Goal: Task Accomplishment & Management: Use online tool/utility

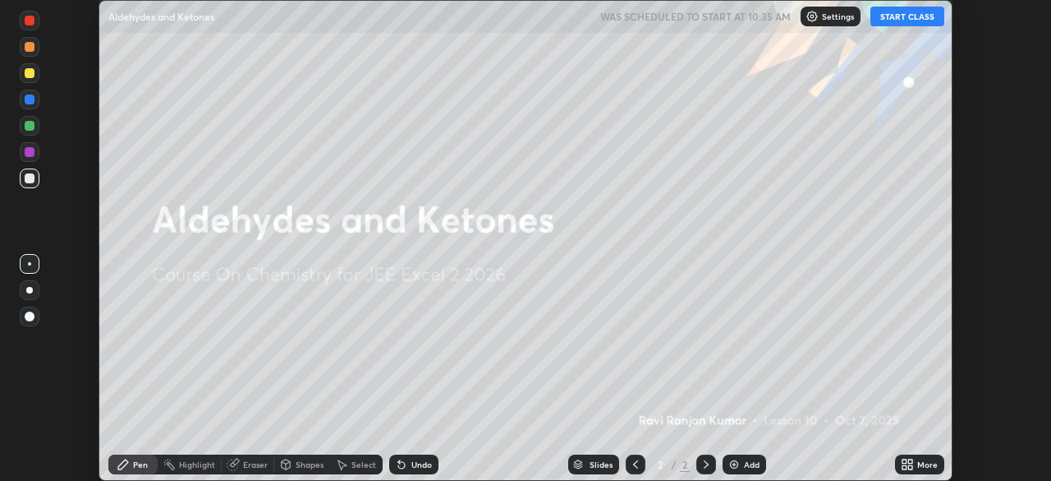
scroll to position [481, 1051]
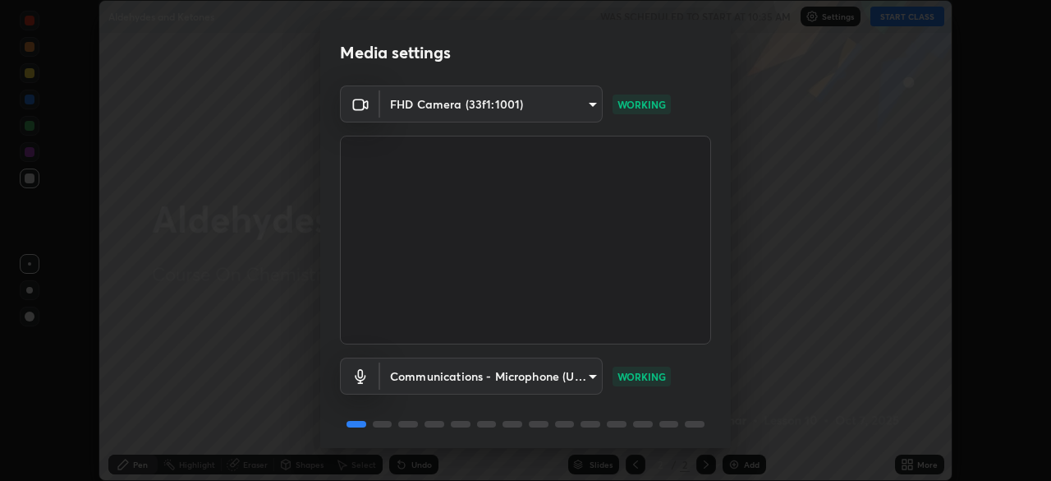
click at [796, 197] on div "Media settings FHD Camera (33f1:1001) 39caa65dc23426385aa383ad0d0a4b68c28ae26f4…" at bounding box center [525, 240] width 1051 height 481
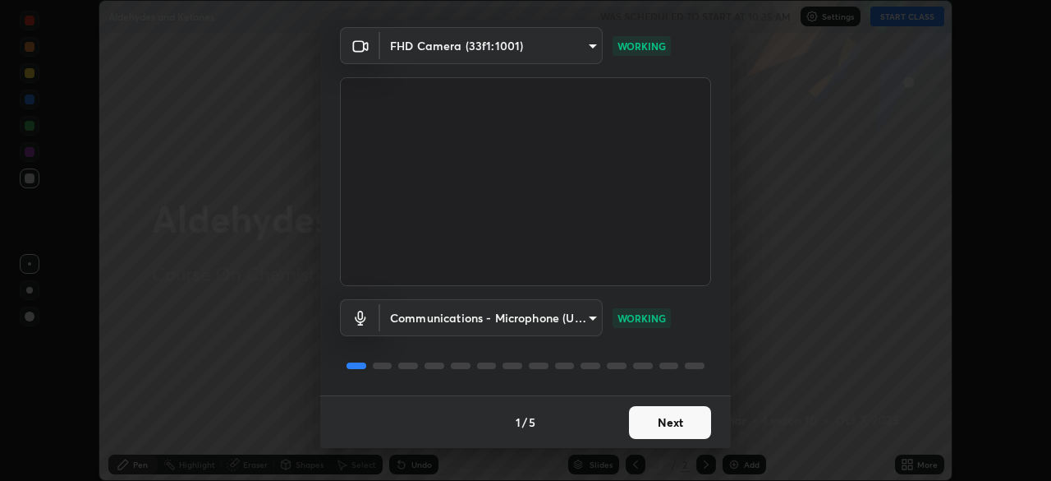
click at [669, 421] on button "Next" at bounding box center [670, 422] width 82 height 33
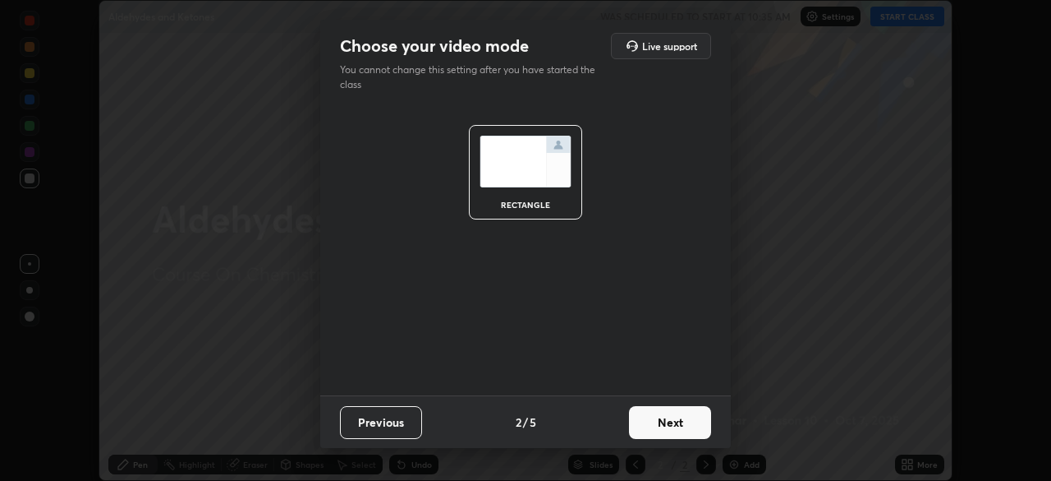
scroll to position [0, 0]
click at [658, 423] on button "Next" at bounding box center [670, 422] width 82 height 33
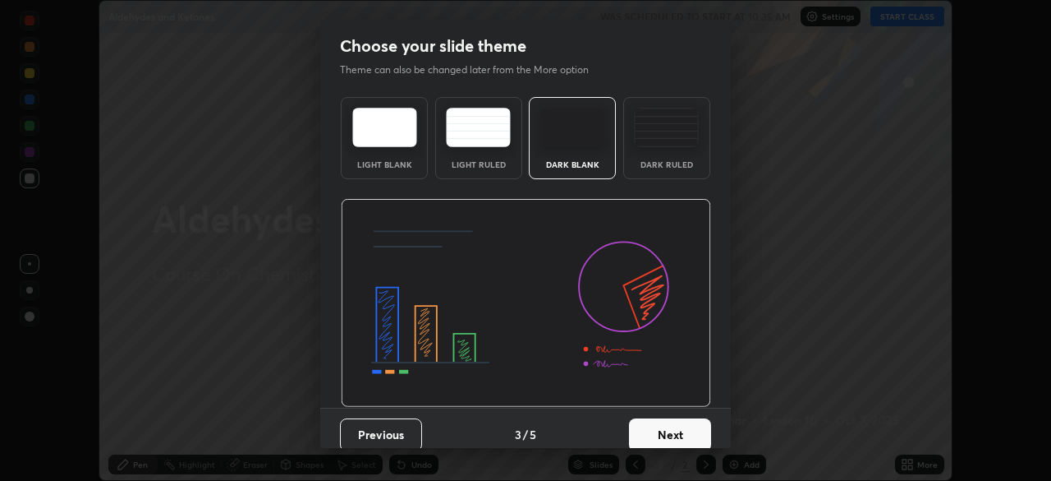
click at [661, 430] on button "Next" at bounding box center [670, 434] width 82 height 33
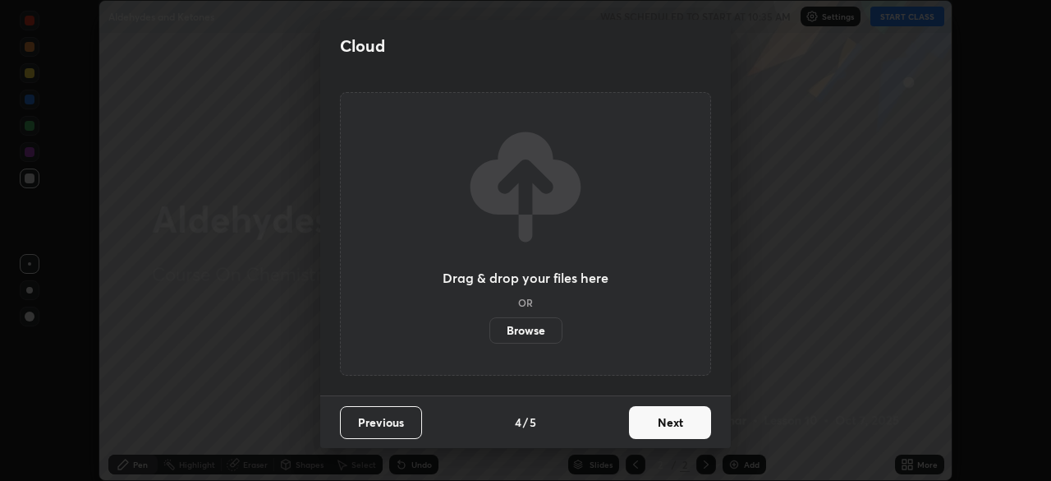
click at [663, 431] on button "Next" at bounding box center [670, 422] width 82 height 33
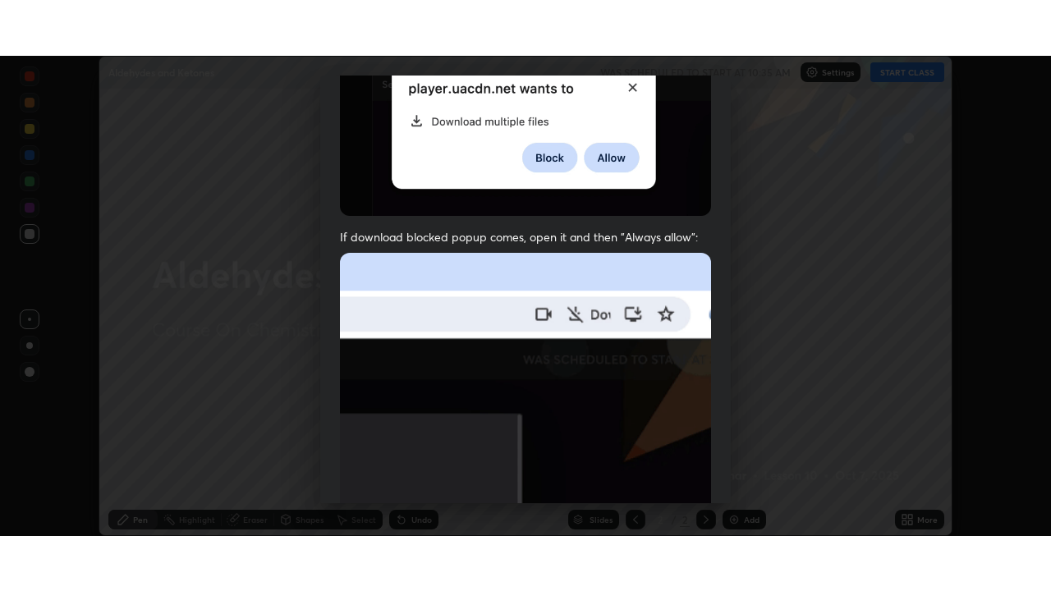
scroll to position [393, 0]
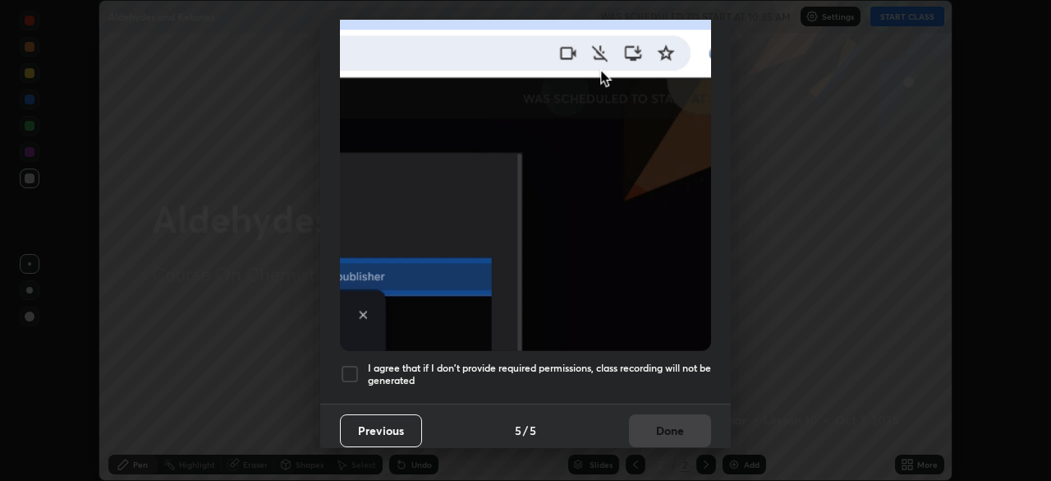
click at [354, 366] on div at bounding box center [350, 374] width 20 height 20
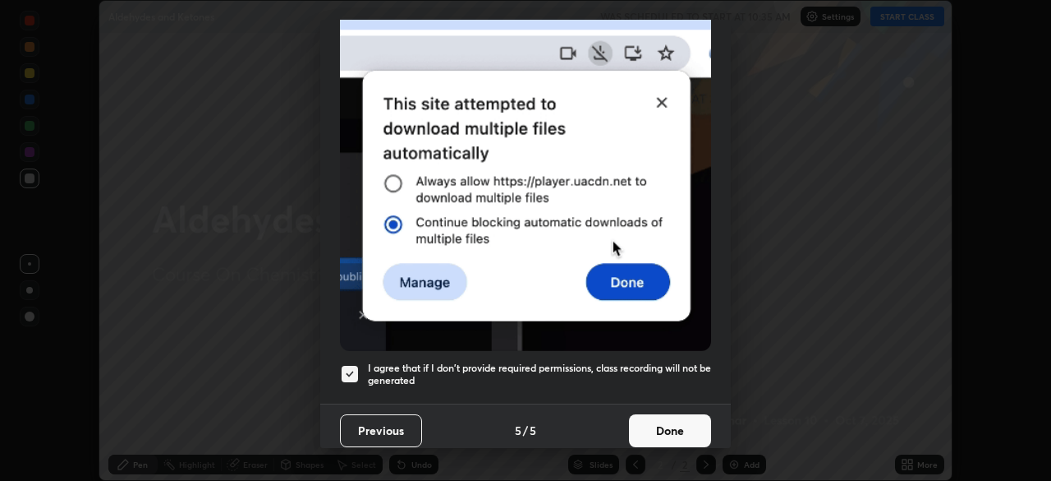
click at [673, 425] on button "Done" at bounding box center [670, 430] width 82 height 33
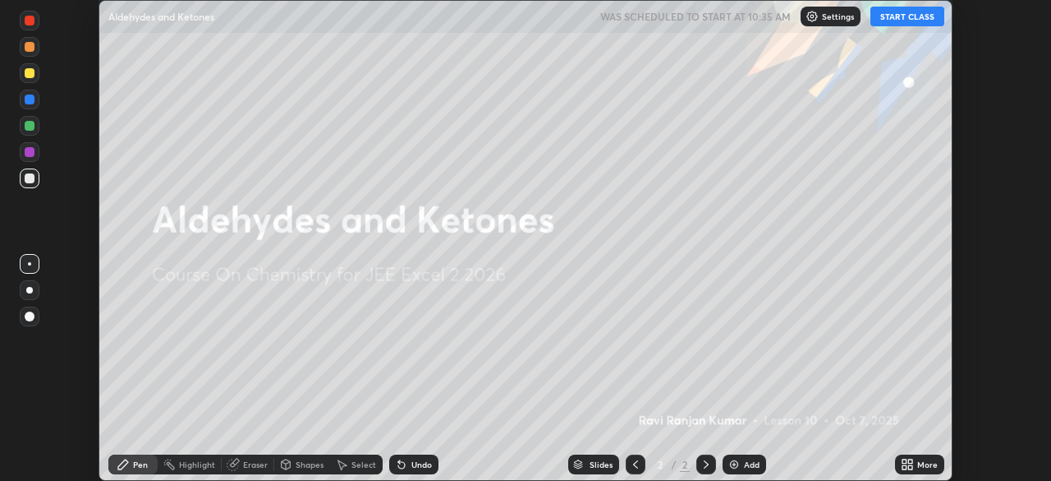
click at [909, 25] on button "START CLASS" at bounding box center [908, 17] width 74 height 20
click at [910, 461] on icon at bounding box center [911, 461] width 4 height 4
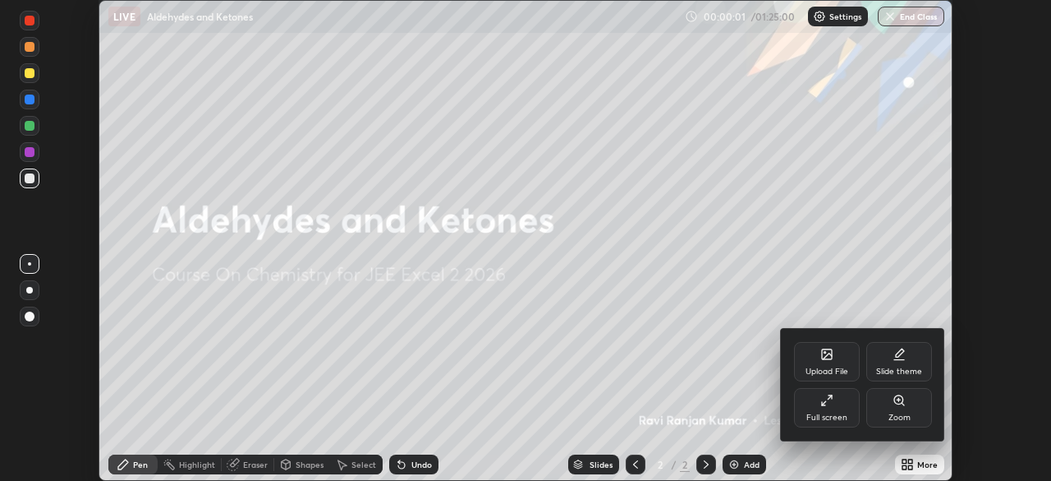
click at [848, 408] on div "Full screen" at bounding box center [827, 407] width 66 height 39
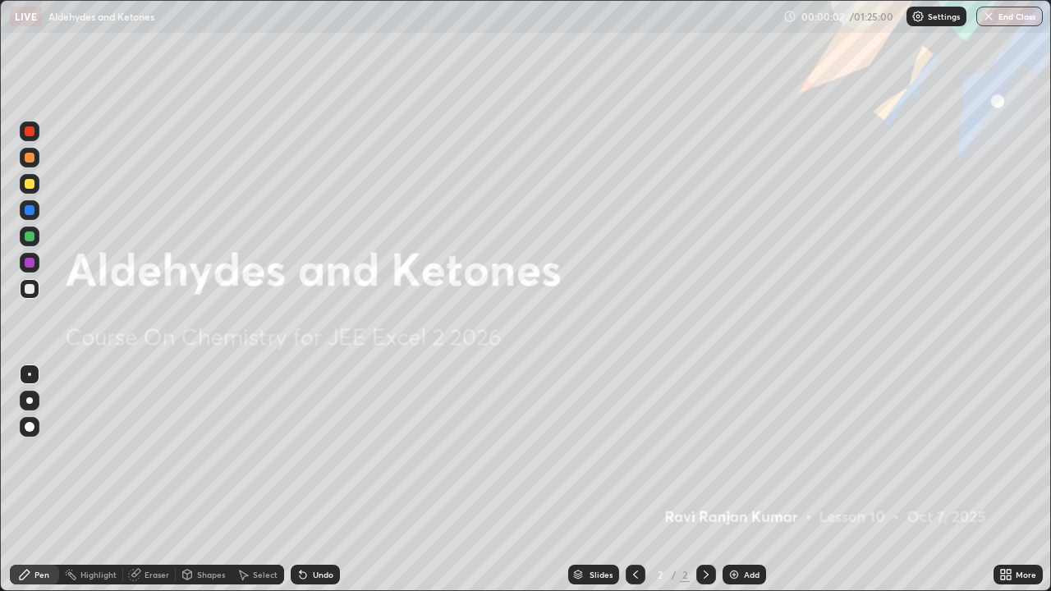
scroll to position [591, 1051]
click at [730, 480] on img at bounding box center [734, 574] width 13 height 13
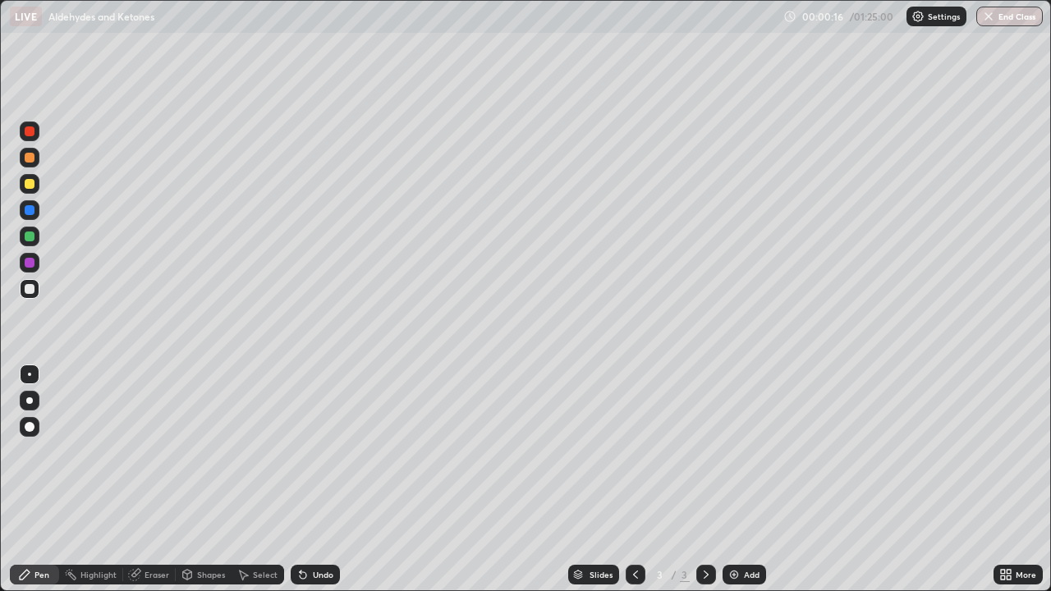
click at [30, 288] on div at bounding box center [30, 289] width 10 height 10
click at [28, 184] on div at bounding box center [30, 184] width 10 height 10
click at [324, 480] on div "Undo" at bounding box center [323, 575] width 21 height 8
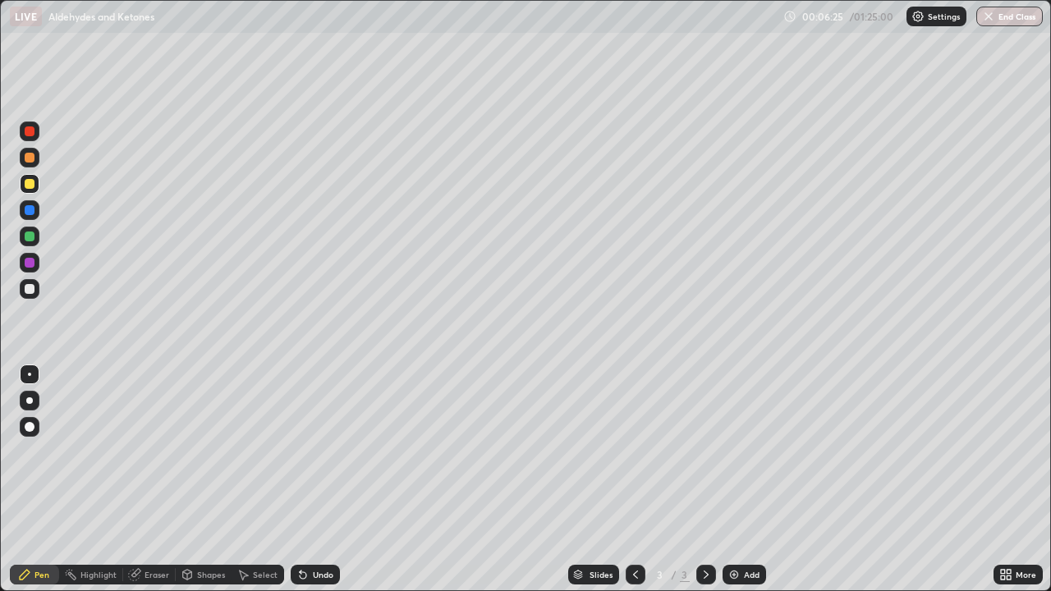
click at [324, 480] on div "Undo" at bounding box center [323, 575] width 21 height 8
click at [328, 480] on div "Undo" at bounding box center [323, 575] width 21 height 8
click at [330, 480] on div "Undo" at bounding box center [315, 575] width 49 height 20
click at [33, 241] on div at bounding box center [30, 237] width 20 height 20
click at [156, 480] on div "Eraser" at bounding box center [157, 575] width 25 height 8
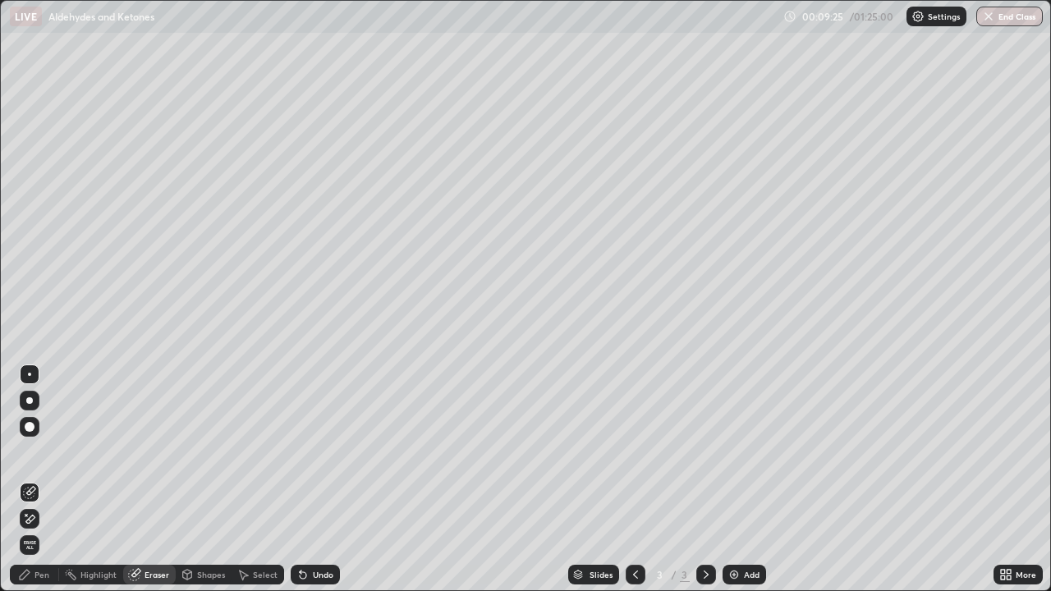
click at [44, 480] on div "Pen" at bounding box center [42, 575] width 15 height 8
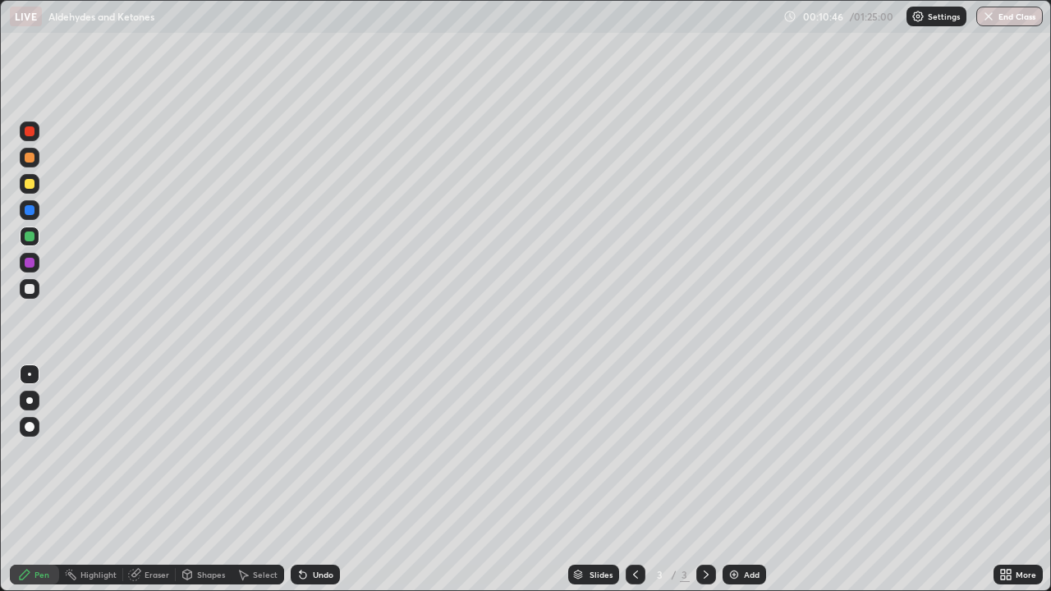
click at [734, 480] on img at bounding box center [734, 574] width 13 height 13
click at [30, 291] on div at bounding box center [30, 289] width 10 height 10
click at [27, 186] on div at bounding box center [30, 184] width 10 height 10
click at [30, 285] on div at bounding box center [30, 289] width 10 height 10
click at [313, 480] on div "Undo" at bounding box center [323, 575] width 21 height 8
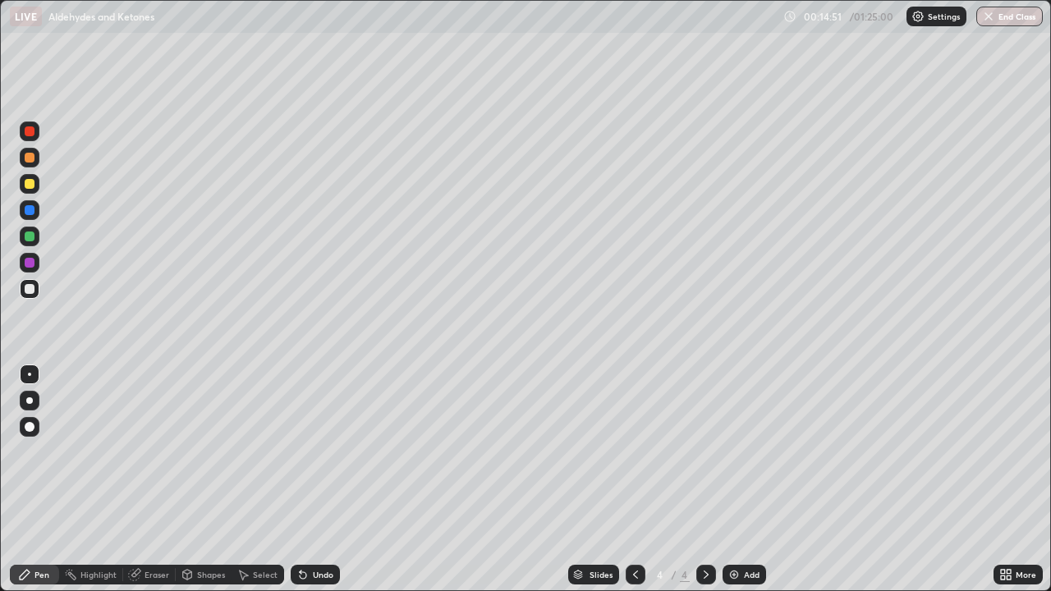
click at [30, 186] on div at bounding box center [30, 184] width 10 height 10
click at [318, 480] on div "Undo" at bounding box center [323, 575] width 21 height 8
click at [36, 286] on div at bounding box center [30, 289] width 20 height 20
click at [734, 480] on img at bounding box center [734, 574] width 13 height 13
click at [30, 186] on div at bounding box center [30, 184] width 10 height 10
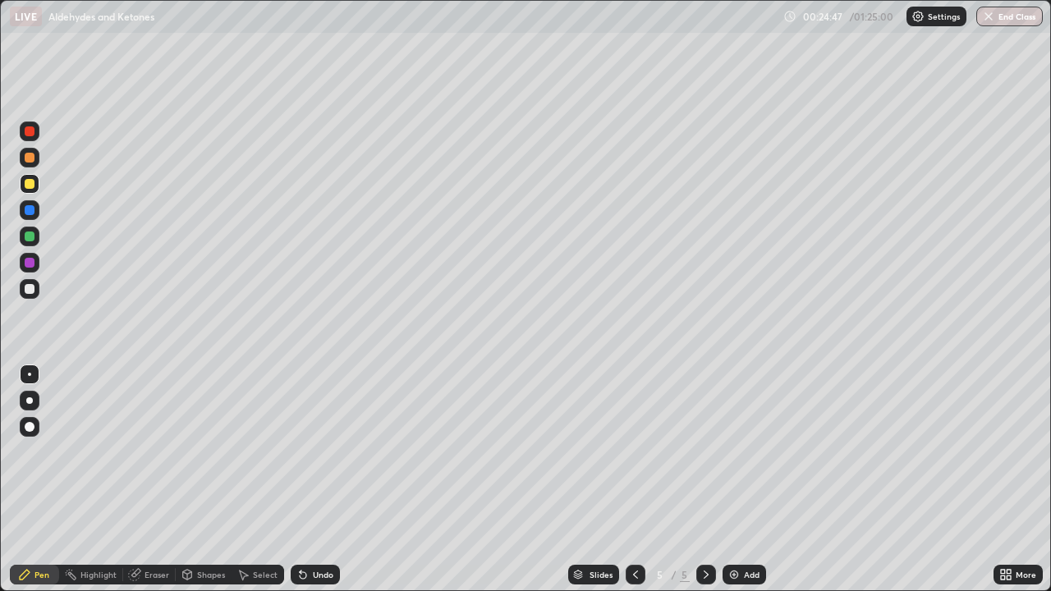
click at [30, 292] on div at bounding box center [30, 289] width 10 height 10
click at [33, 187] on div at bounding box center [30, 184] width 10 height 10
click at [317, 480] on div "Undo" at bounding box center [323, 575] width 21 height 8
click at [637, 480] on icon at bounding box center [635, 574] width 13 height 13
click at [705, 480] on icon at bounding box center [706, 574] width 13 height 13
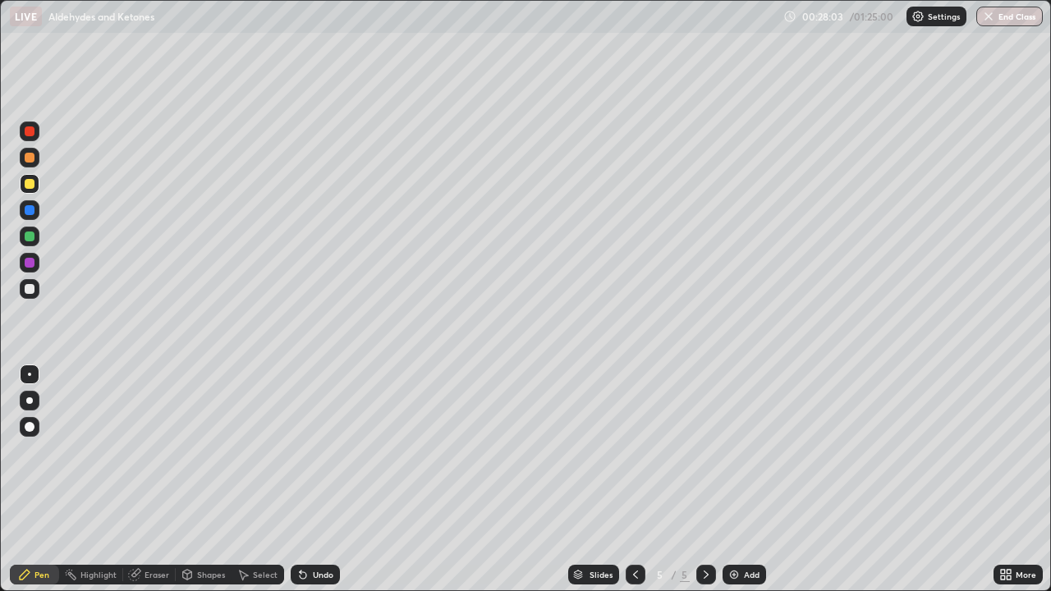
click at [327, 480] on div "Undo" at bounding box center [323, 575] width 21 height 8
click at [325, 480] on div "Undo" at bounding box center [323, 575] width 21 height 8
click at [322, 480] on div "Undo" at bounding box center [323, 575] width 21 height 8
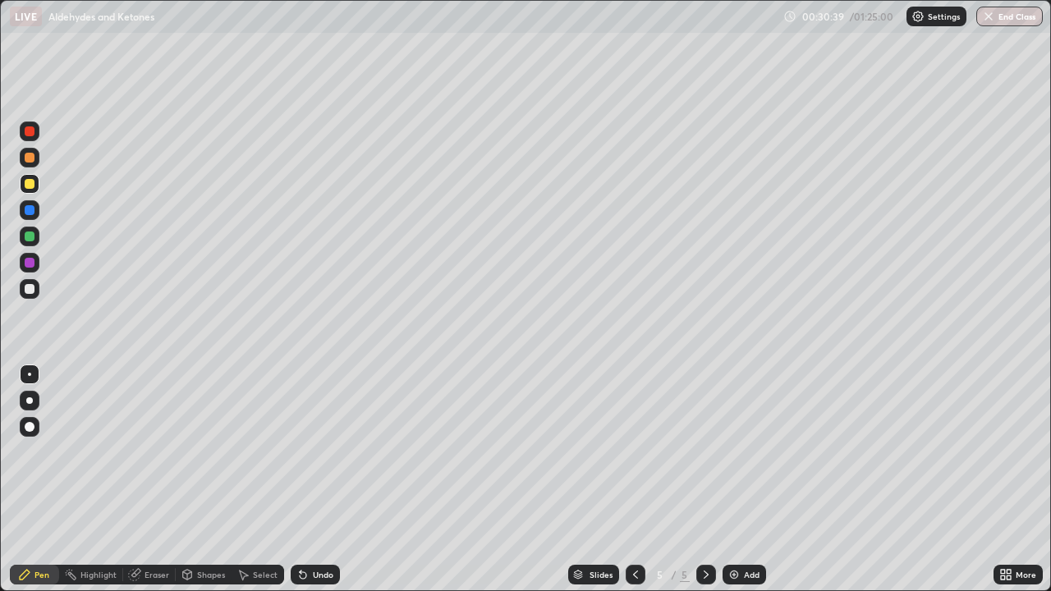
click at [163, 480] on div "Eraser" at bounding box center [157, 575] width 25 height 8
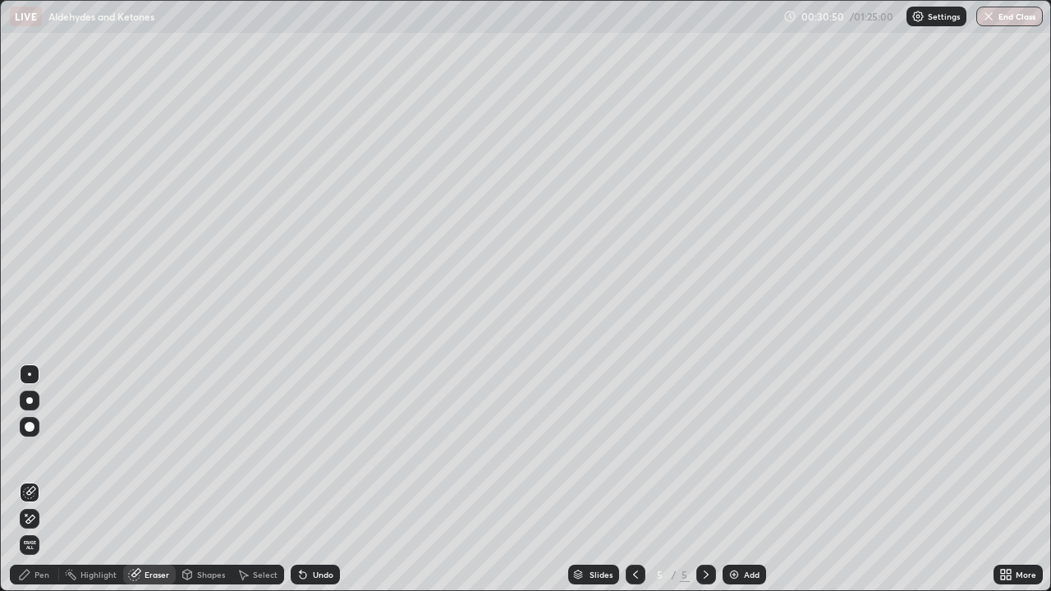
click at [54, 480] on div "Pen" at bounding box center [34, 575] width 49 height 20
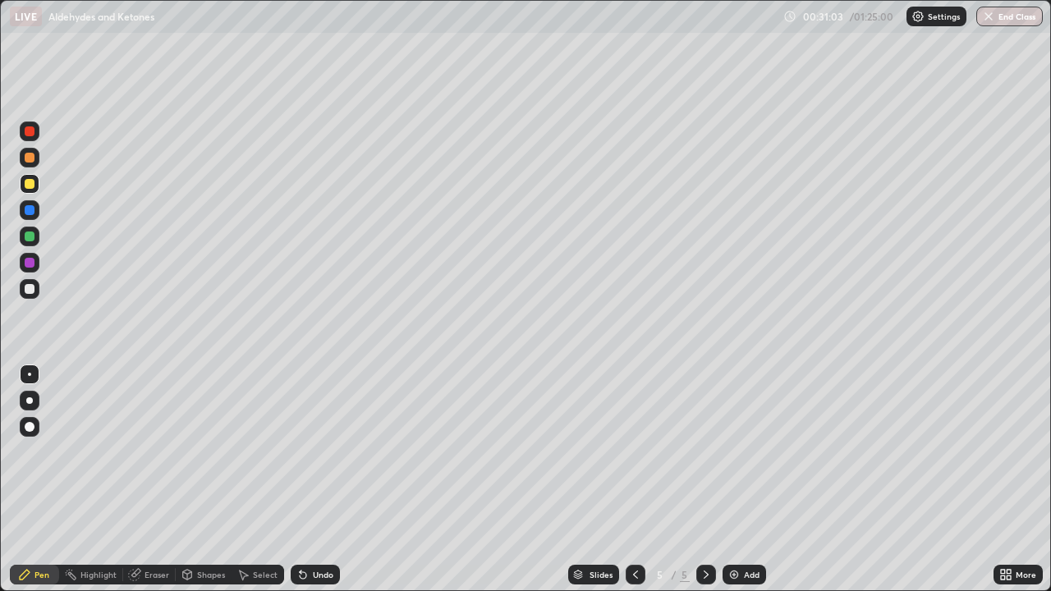
click at [321, 480] on div "Undo" at bounding box center [323, 575] width 21 height 8
click at [319, 480] on div "Undo" at bounding box center [323, 575] width 21 height 8
click at [327, 480] on div "Undo" at bounding box center [323, 575] width 21 height 8
click at [33, 285] on div at bounding box center [30, 289] width 10 height 10
click at [732, 480] on img at bounding box center [734, 574] width 13 height 13
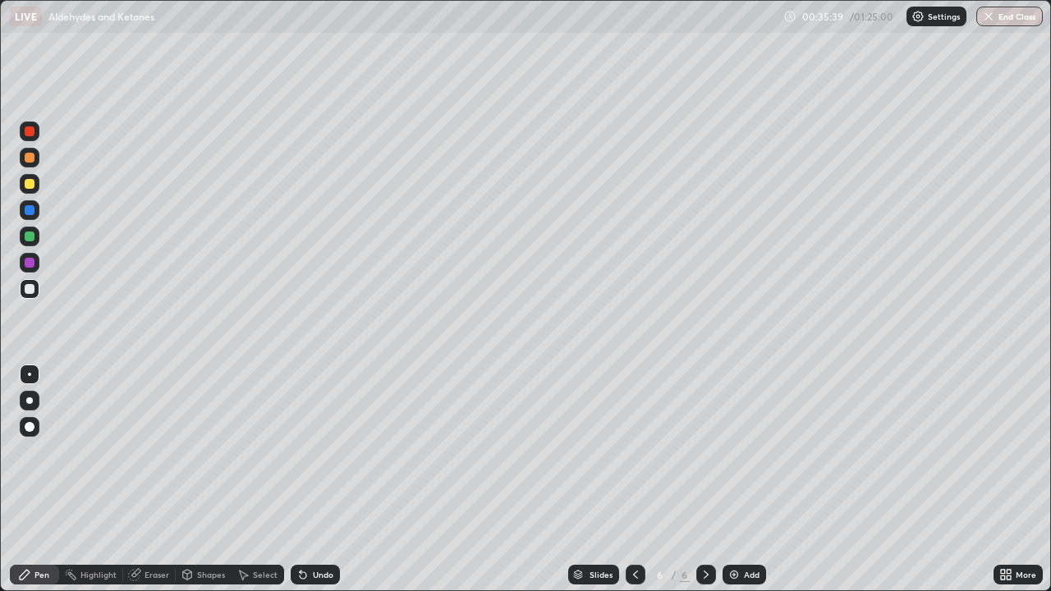
click at [30, 186] on div at bounding box center [30, 184] width 10 height 10
click at [300, 480] on icon at bounding box center [303, 576] width 7 height 7
click at [300, 480] on icon at bounding box center [301, 572] width 2 height 2
click at [306, 480] on icon at bounding box center [303, 574] width 13 height 13
click at [313, 480] on div "Undo" at bounding box center [323, 575] width 21 height 8
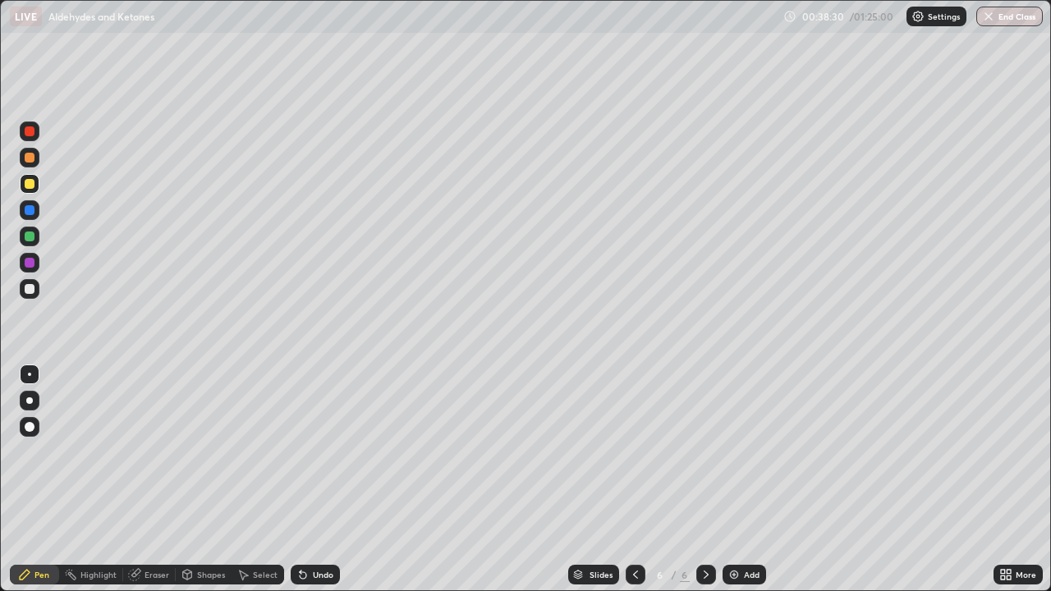
click at [30, 287] on div at bounding box center [30, 289] width 10 height 10
click at [320, 480] on div "Undo" at bounding box center [323, 575] width 21 height 8
click at [734, 480] on img at bounding box center [734, 574] width 13 height 13
click at [27, 184] on div at bounding box center [30, 184] width 10 height 10
click at [315, 480] on div "Undo" at bounding box center [323, 575] width 21 height 8
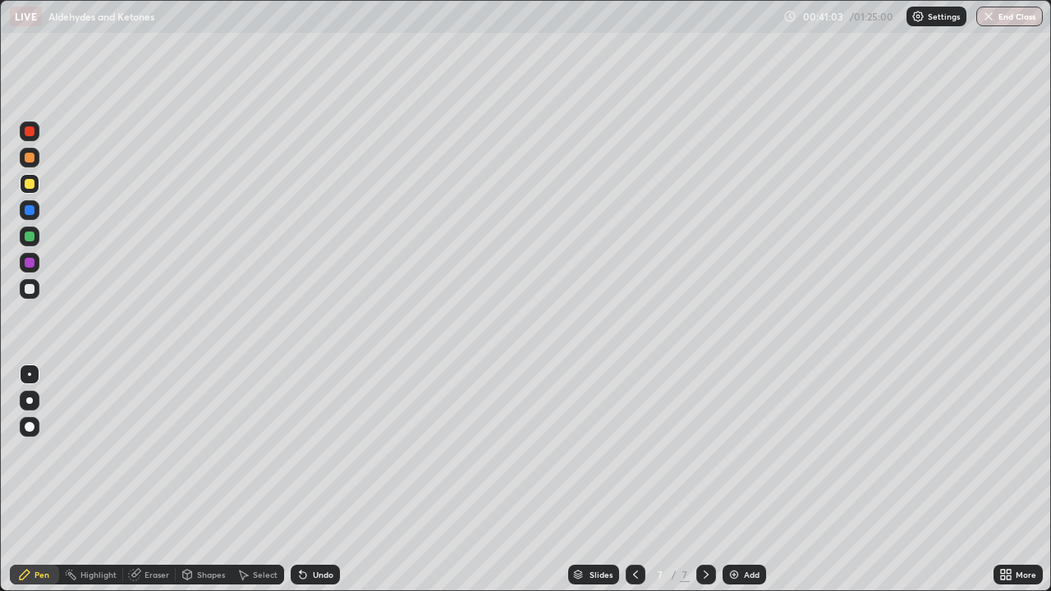
click at [315, 480] on div "Undo" at bounding box center [323, 575] width 21 height 8
click at [212, 480] on div "Shapes" at bounding box center [211, 575] width 28 height 8
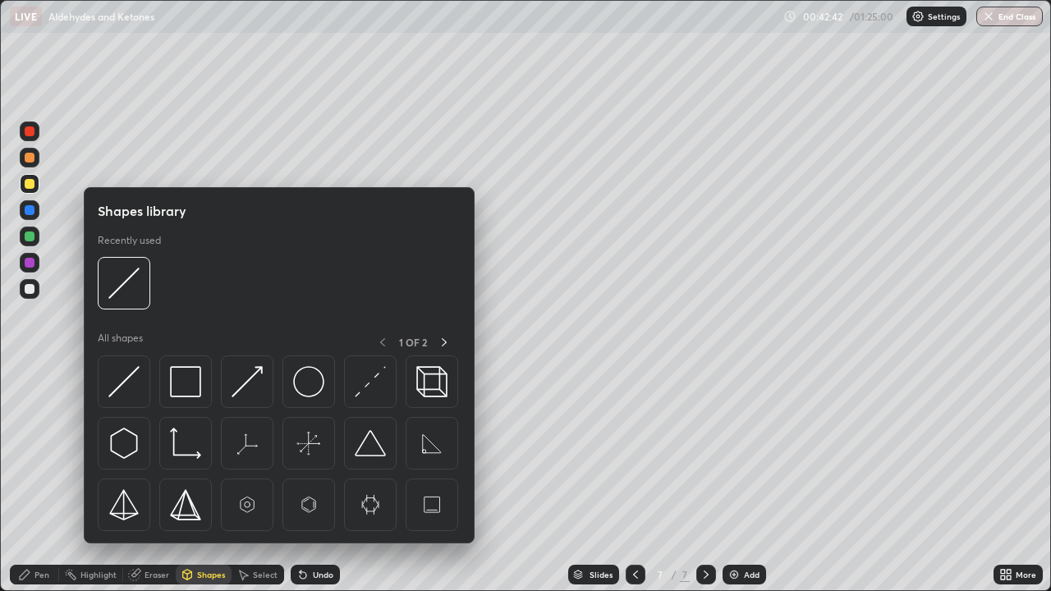
click at [211, 480] on div "Shapes" at bounding box center [211, 575] width 28 height 8
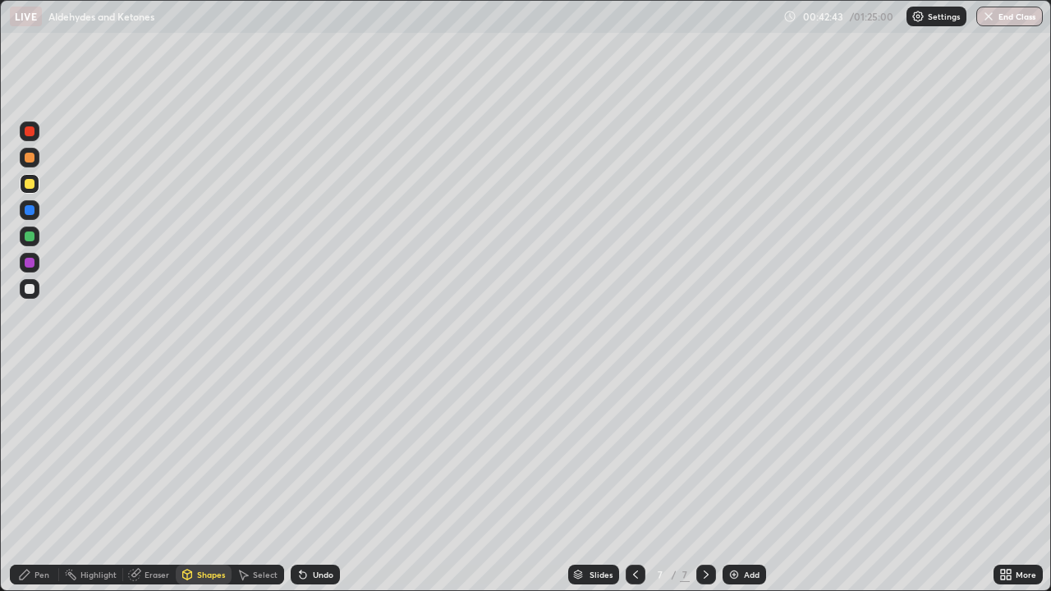
click at [156, 480] on div "Eraser" at bounding box center [157, 575] width 25 height 8
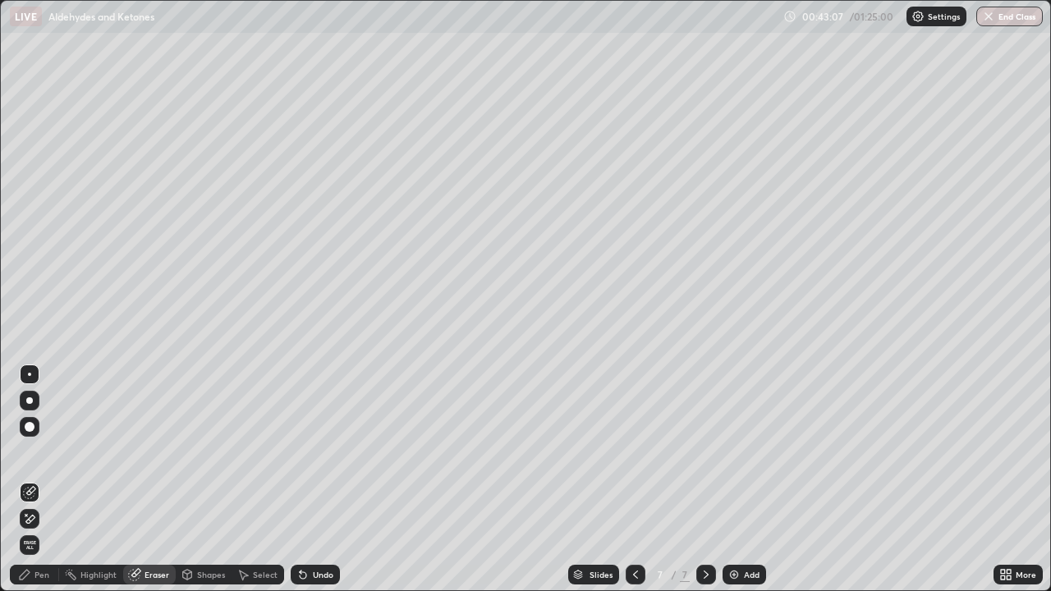
click at [43, 480] on div "Pen" at bounding box center [42, 575] width 15 height 8
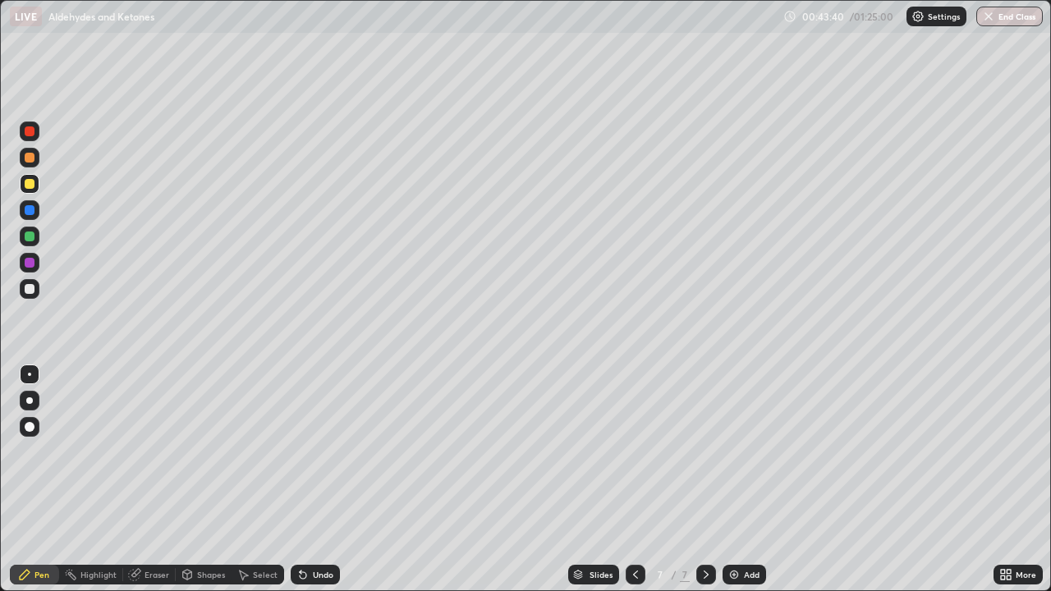
click at [30, 237] on div at bounding box center [30, 237] width 10 height 10
click at [30, 186] on div at bounding box center [30, 184] width 10 height 10
click at [42, 191] on div at bounding box center [29, 184] width 26 height 26
click at [34, 289] on div at bounding box center [30, 289] width 10 height 10
click at [737, 480] on img at bounding box center [734, 574] width 13 height 13
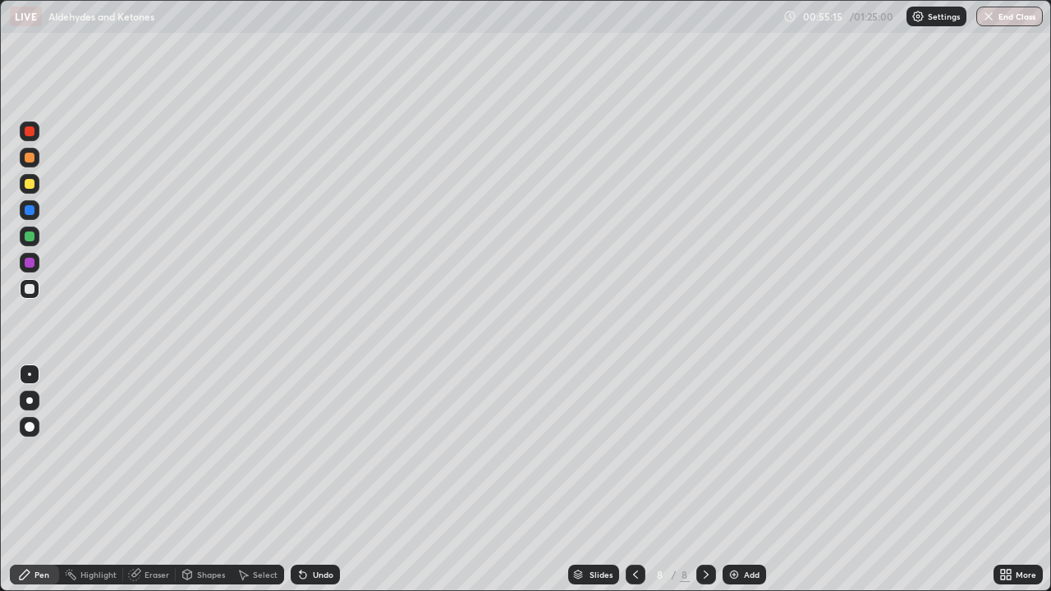
click at [32, 186] on div at bounding box center [30, 184] width 10 height 10
click at [318, 480] on div "Undo" at bounding box center [323, 575] width 21 height 8
click at [322, 480] on div "Undo" at bounding box center [323, 575] width 21 height 8
click at [317, 480] on div "Undo" at bounding box center [323, 575] width 21 height 8
click at [159, 480] on div "Eraser" at bounding box center [157, 575] width 25 height 8
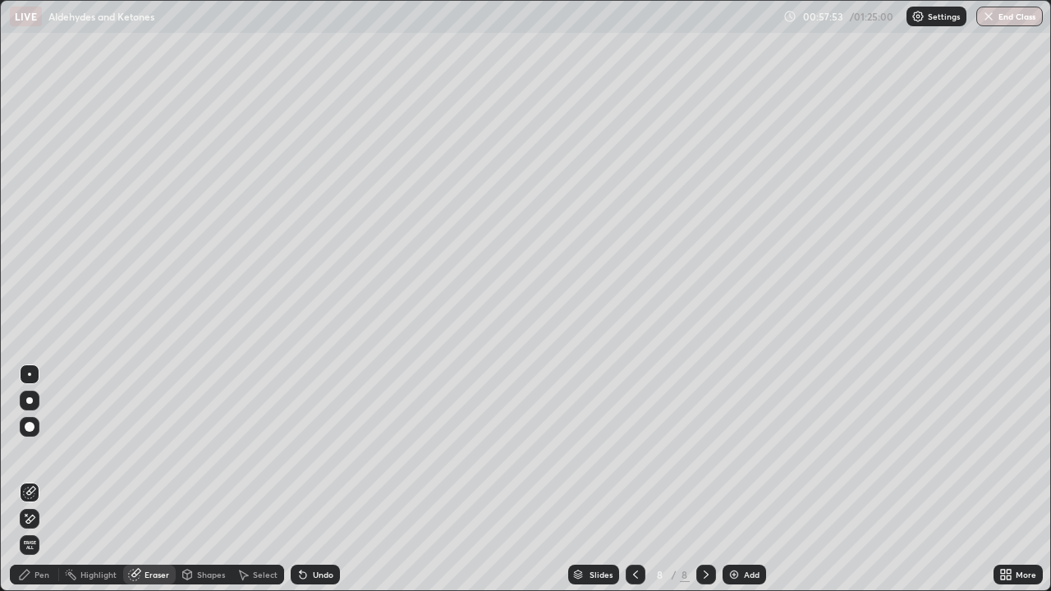
click at [47, 480] on div "Pen" at bounding box center [42, 575] width 15 height 8
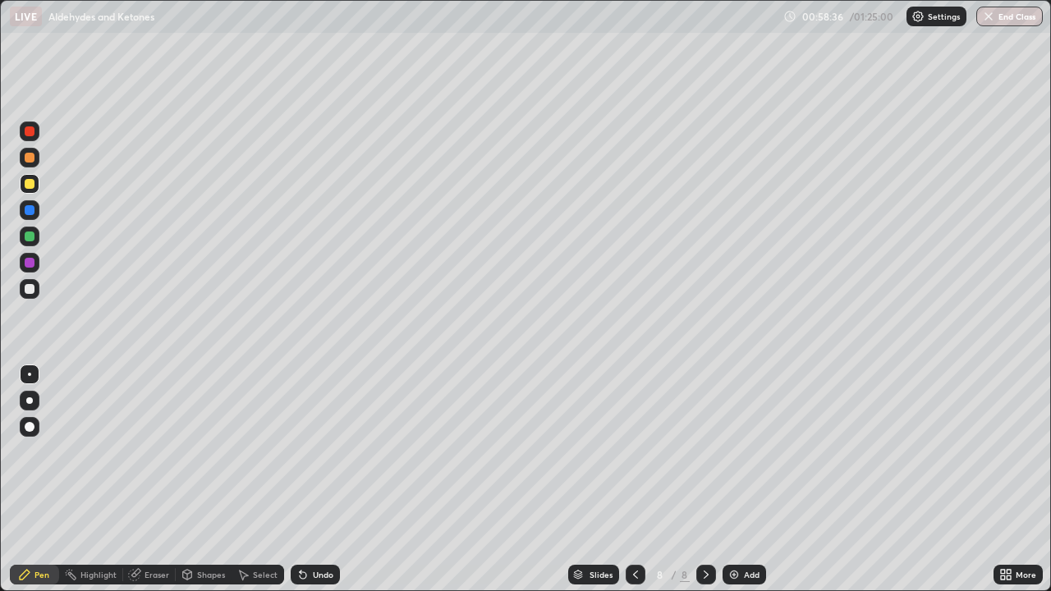
click at [25, 290] on div at bounding box center [30, 289] width 10 height 10
click at [34, 187] on div at bounding box center [30, 184] width 20 height 20
click at [315, 480] on div "Undo" at bounding box center [323, 575] width 21 height 8
click at [319, 480] on div "Undo" at bounding box center [323, 575] width 21 height 8
click at [33, 291] on div at bounding box center [30, 289] width 10 height 10
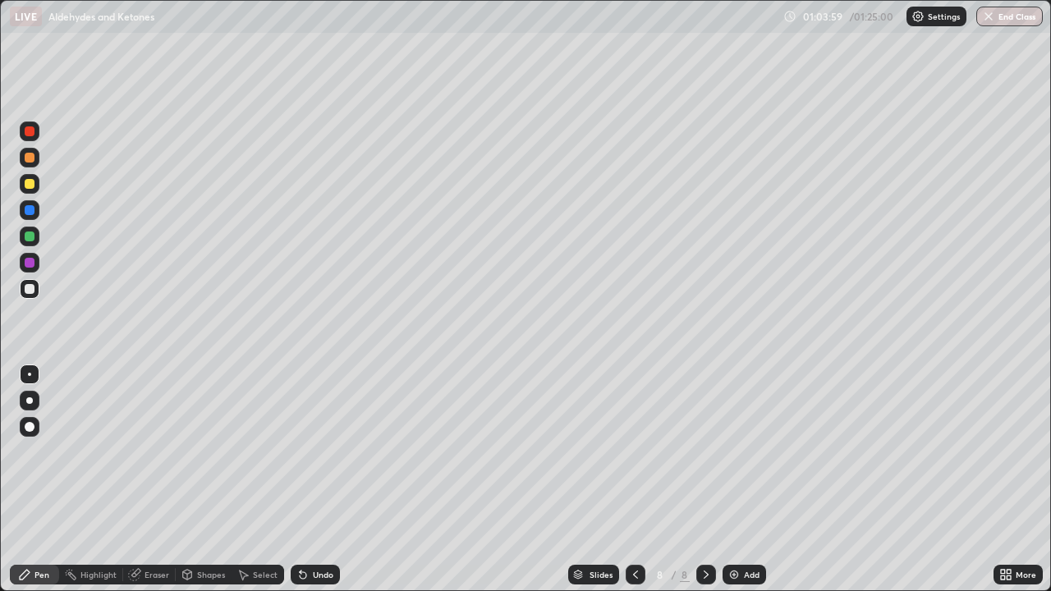
click at [322, 480] on div "Undo" at bounding box center [323, 575] width 21 height 8
click at [737, 480] on img at bounding box center [734, 574] width 13 height 13
click at [31, 185] on div at bounding box center [30, 184] width 10 height 10
click at [316, 480] on div "Undo" at bounding box center [323, 575] width 21 height 8
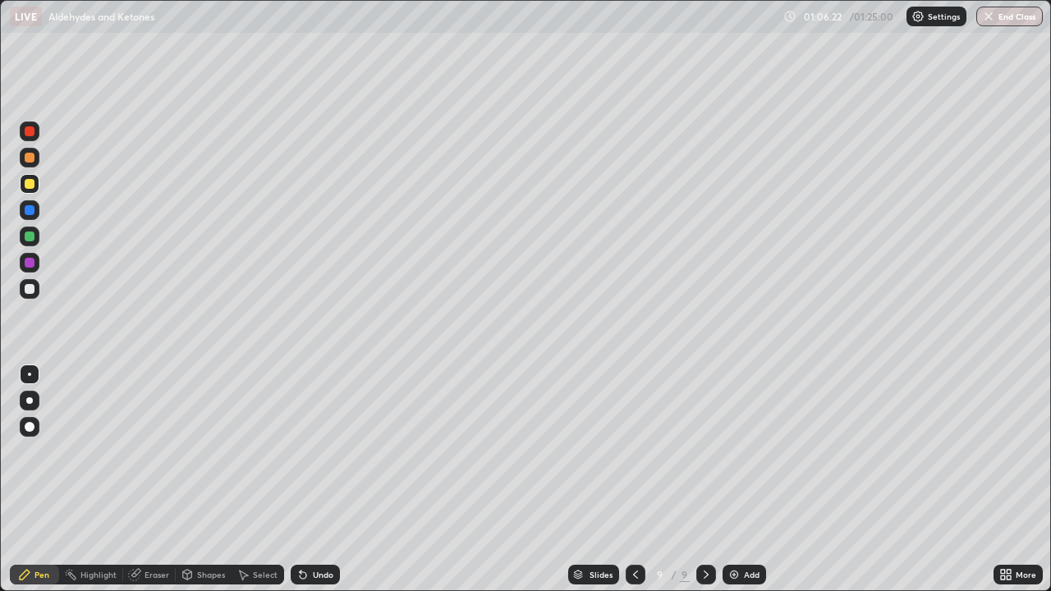
click at [320, 480] on div "Undo" at bounding box center [323, 575] width 21 height 8
click at [317, 480] on div "Undo" at bounding box center [323, 575] width 21 height 8
click at [326, 480] on div "Undo" at bounding box center [323, 575] width 21 height 8
click at [318, 480] on div "Undo" at bounding box center [323, 575] width 21 height 8
click at [33, 290] on div at bounding box center [30, 289] width 10 height 10
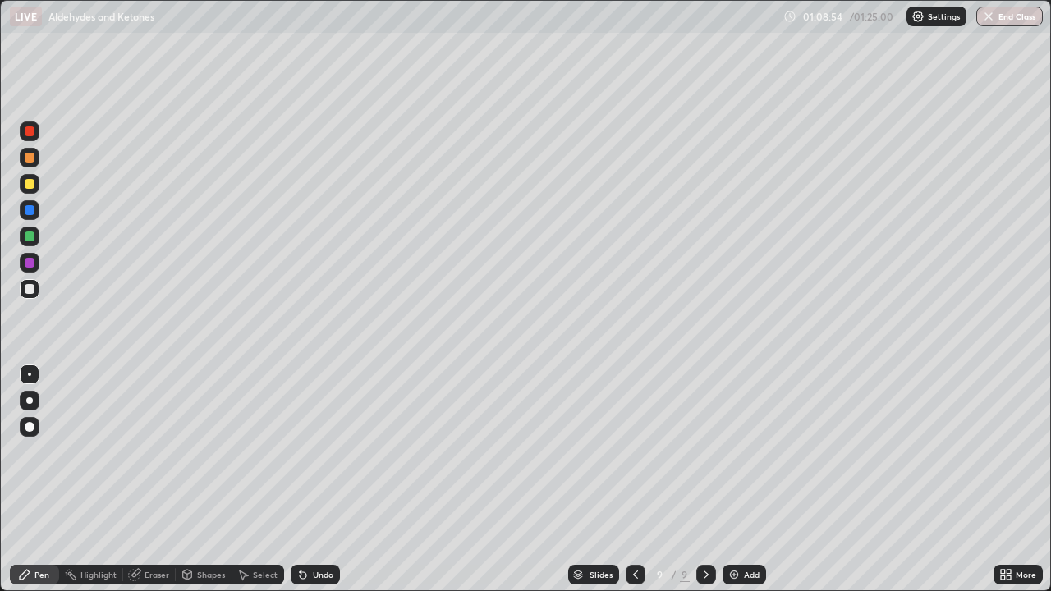
click at [325, 480] on div "Undo" at bounding box center [315, 575] width 49 height 20
click at [322, 480] on div "Undo" at bounding box center [323, 575] width 21 height 8
click at [30, 185] on div at bounding box center [30, 184] width 10 height 10
click at [301, 480] on icon at bounding box center [303, 574] width 13 height 13
click at [301, 480] on icon at bounding box center [303, 576] width 7 height 7
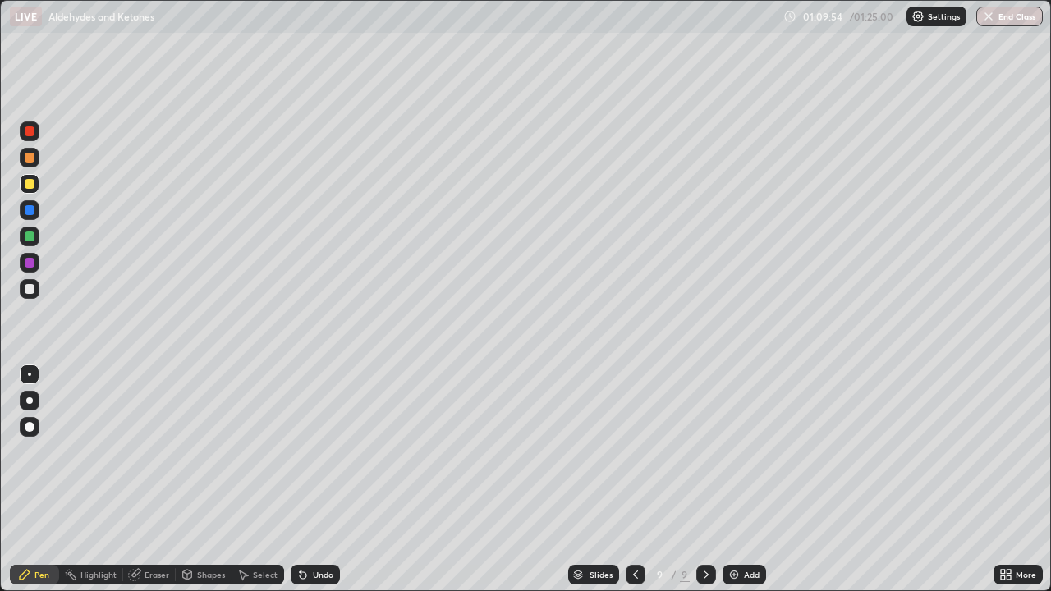
click at [311, 480] on div "Undo" at bounding box center [315, 575] width 49 height 20
click at [1020, 16] on button "End Class" at bounding box center [1010, 17] width 67 height 20
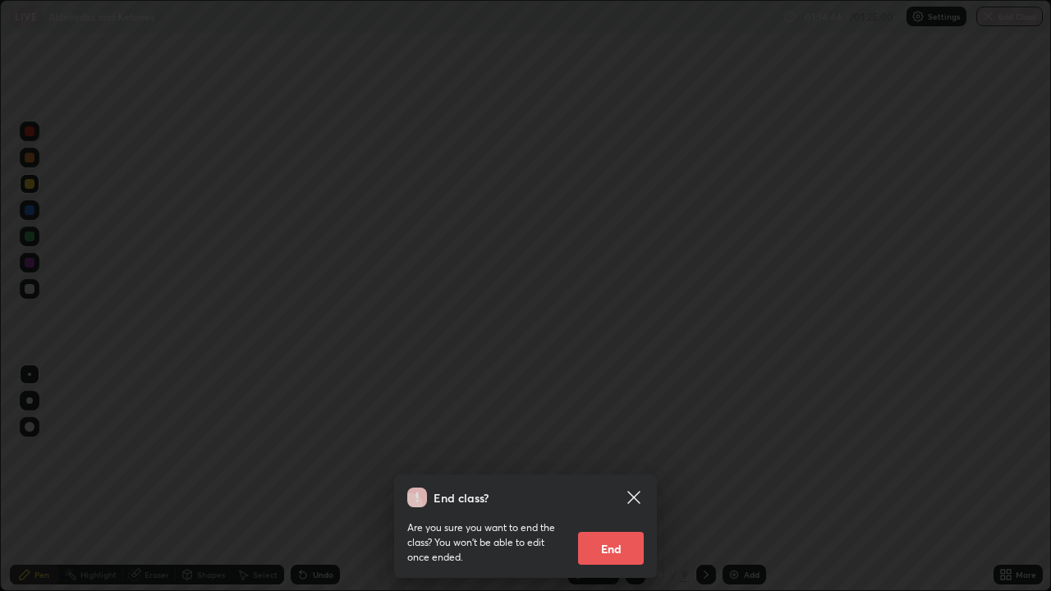
click at [619, 480] on button "End" at bounding box center [611, 548] width 66 height 33
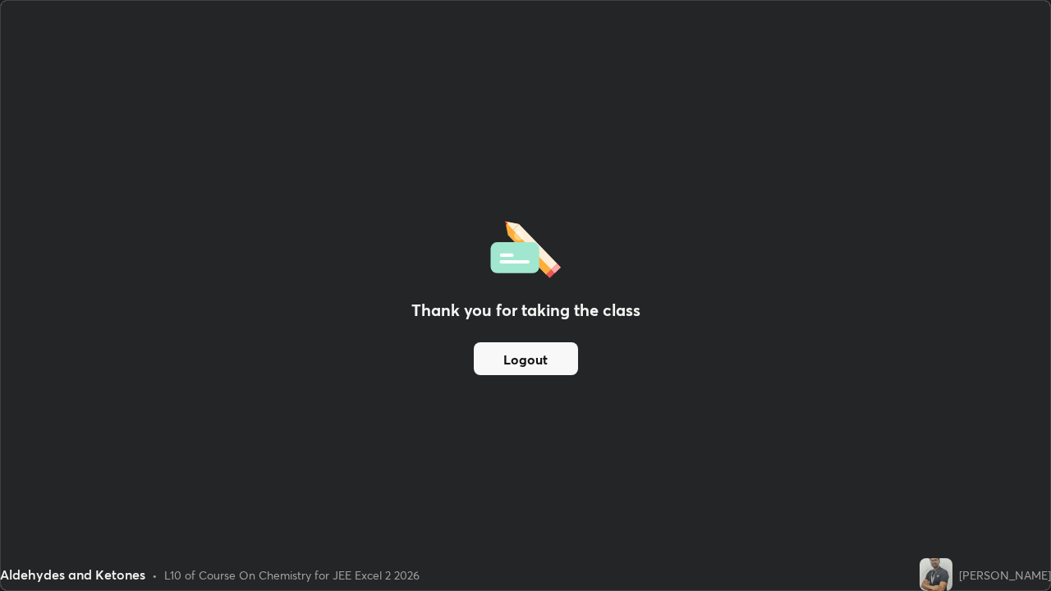
click at [556, 362] on button "Logout" at bounding box center [526, 359] width 104 height 33
